Goal: Transaction & Acquisition: Purchase product/service

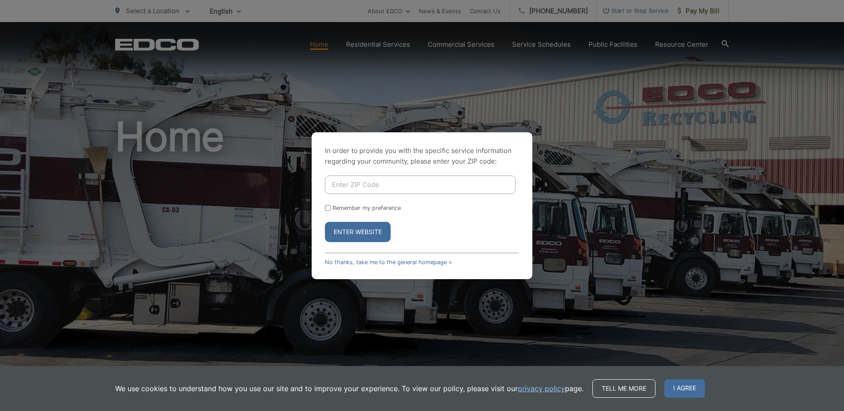
click at [364, 188] on input "Enter ZIP Code" at bounding box center [420, 185] width 191 height 19
type input "91950"
click at [350, 234] on button "Enter Website" at bounding box center [358, 232] width 66 height 20
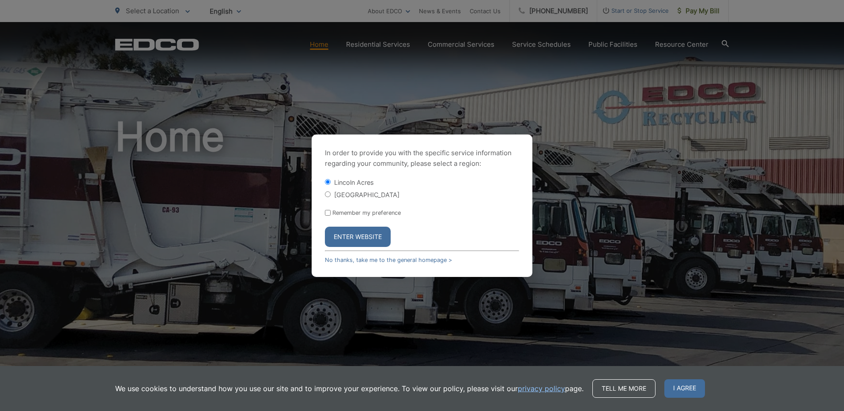
click at [324, 195] on div "In order to provide you with the specific service information regarding your co…" at bounding box center [421, 206] width 221 height 143
click at [327, 195] on input "[GEOGRAPHIC_DATA]" at bounding box center [328, 194] width 6 height 6
radio input "true"
click at [346, 236] on button "Enter Website" at bounding box center [358, 237] width 66 height 20
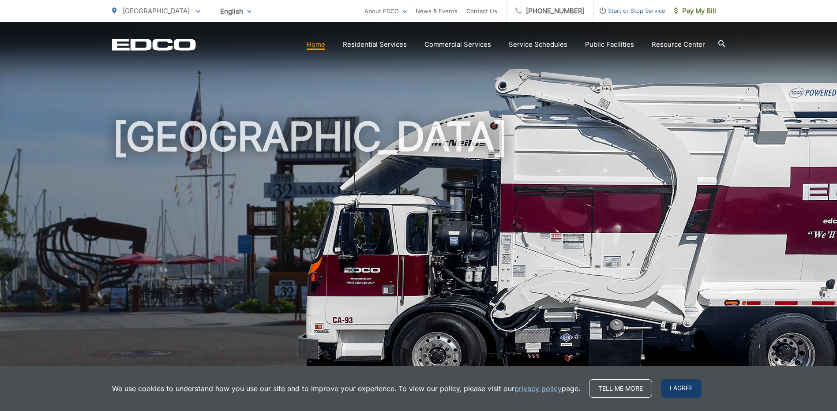
click at [692, 387] on span "I agree" at bounding box center [681, 388] width 41 height 19
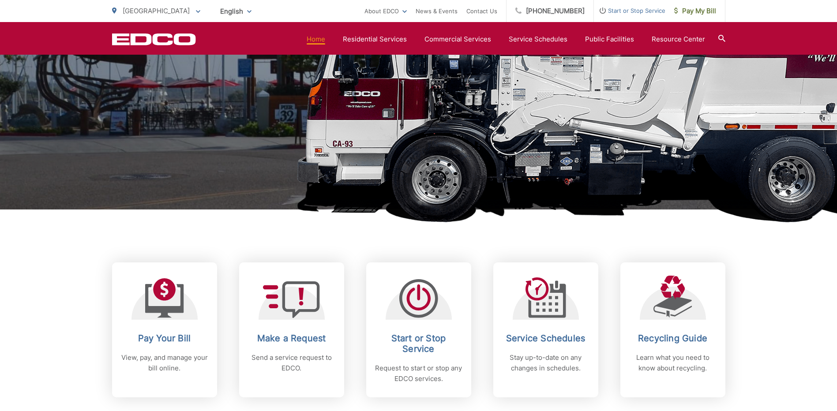
scroll to position [221, 0]
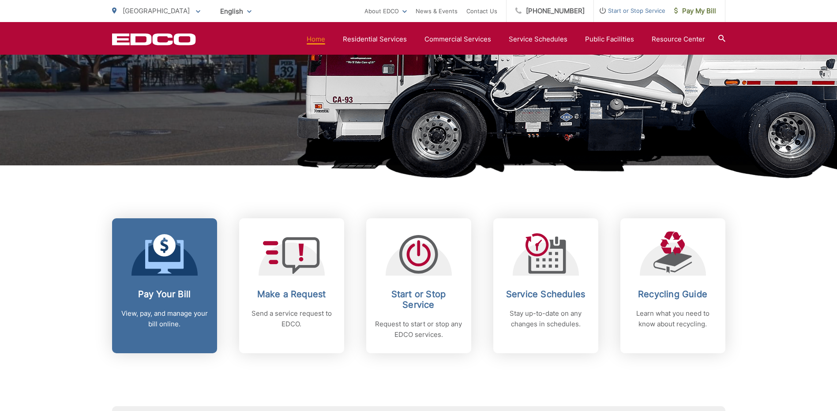
click at [169, 262] on icon at bounding box center [164, 257] width 38 height 34
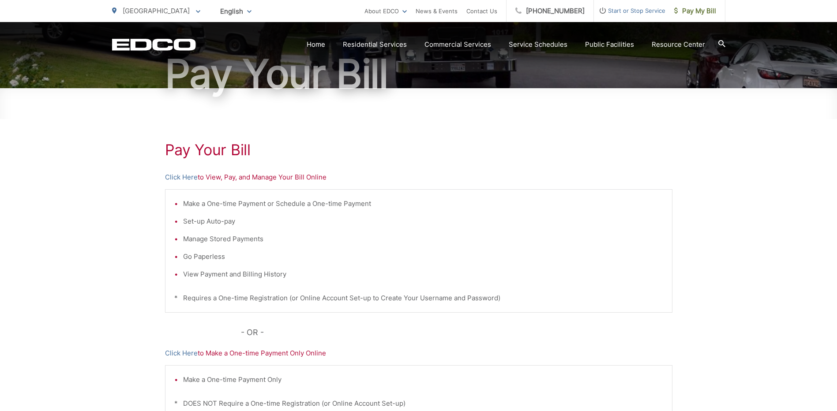
scroll to position [132, 0]
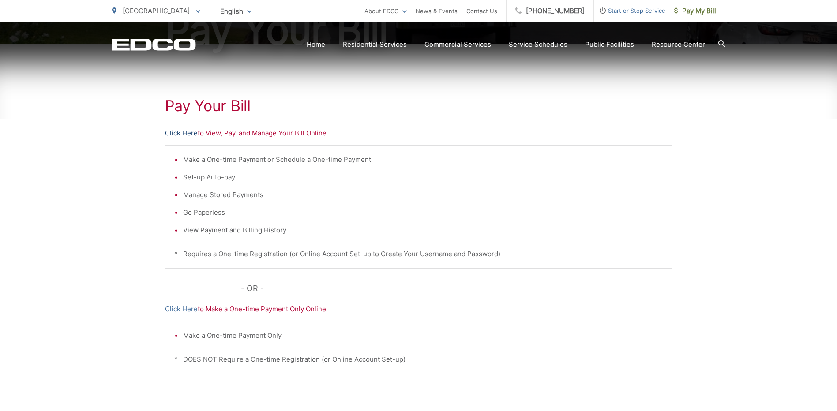
click at [175, 135] on link "Click Here" at bounding box center [181, 133] width 33 height 11
